Goal: Task Accomplishment & Management: Use online tool/utility

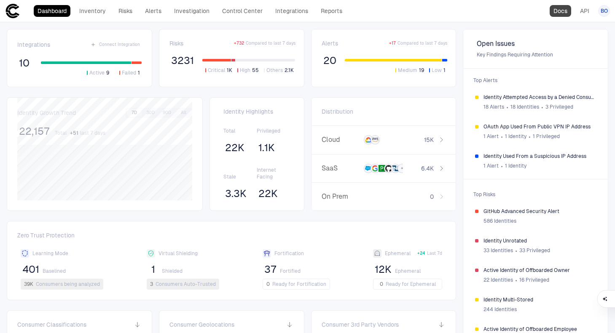
click at [558, 10] on link "Docs" at bounding box center [559, 11] width 21 height 12
click at [295, 3] on div "Dashboard Inventory Risks Alerts Investigation Control Center Integrations Repo…" at bounding box center [175, 10] width 341 height 15
click at [284, 19] on header "Dashboard Inventory Risks Alerts Investigation Control Center Integrations Repo…" at bounding box center [307, 11] width 615 height 22
click at [290, 12] on link "Integrations" at bounding box center [291, 11] width 40 height 12
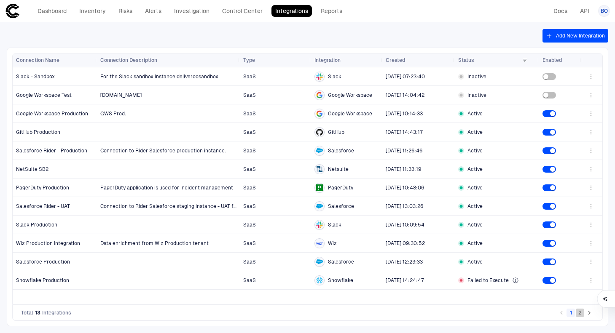
click at [581, 313] on button "2" at bounding box center [580, 313] width 8 height 8
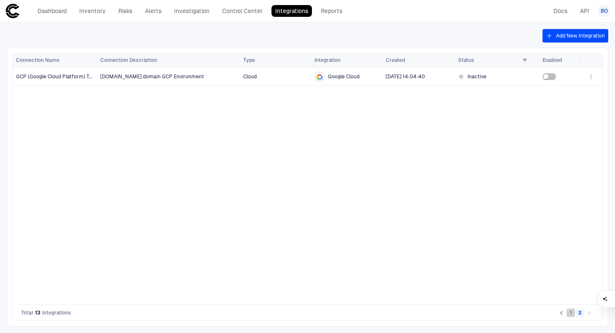
click at [569, 315] on button "1" at bounding box center [570, 313] width 8 height 8
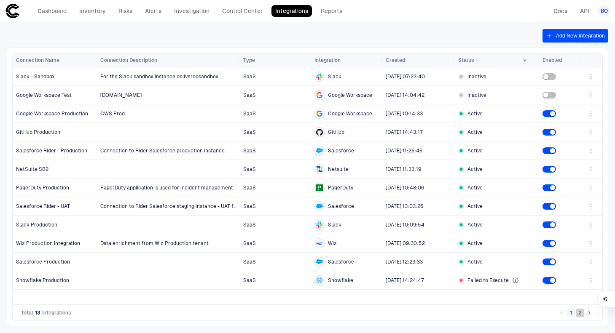
click at [582, 314] on button "2" at bounding box center [580, 313] width 8 height 8
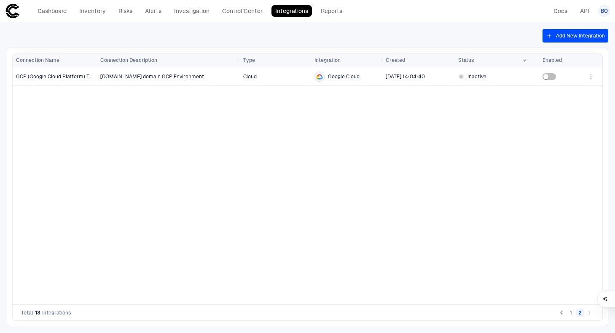
click at [573, 38] on button "Add New Integration" at bounding box center [575, 35] width 66 height 13
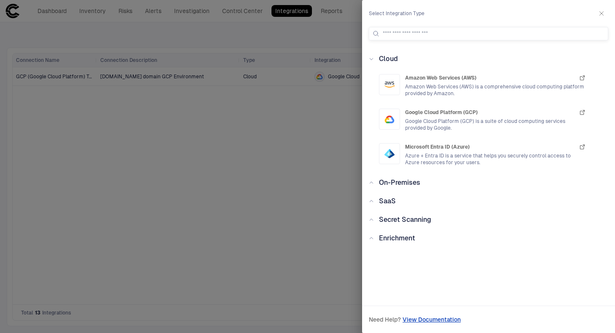
click at [388, 202] on span "SaaS" at bounding box center [387, 201] width 17 height 8
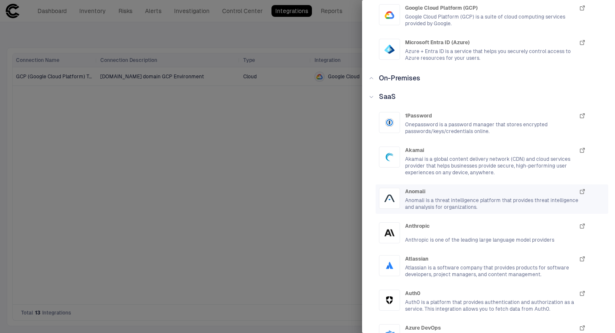
scroll to position [106, 0]
click at [462, 197] on span "Anomali is a threat intelligence platform that provides threat intelligence and…" at bounding box center [495, 201] width 181 height 13
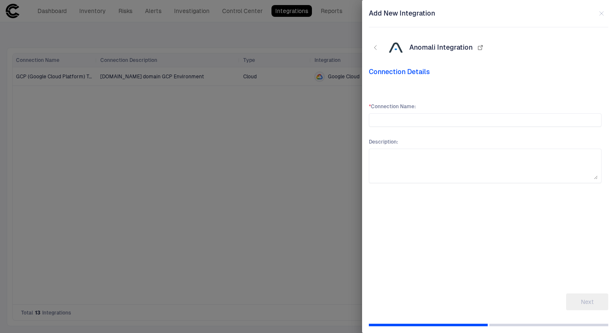
scroll to position [0, 0]
